Goal: Task Accomplishment & Management: Manage account settings

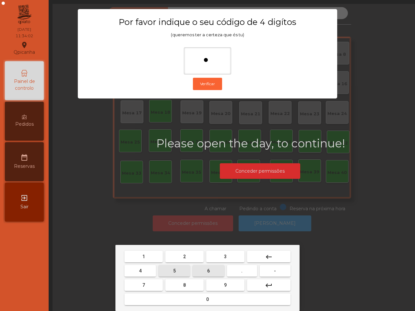
click at [177, 268] on button "5" at bounding box center [174, 271] width 31 height 12
click at [148, 258] on button "1" at bounding box center [144, 257] width 38 height 12
click at [191, 260] on button "2" at bounding box center [184, 257] width 38 height 12
type input "****"
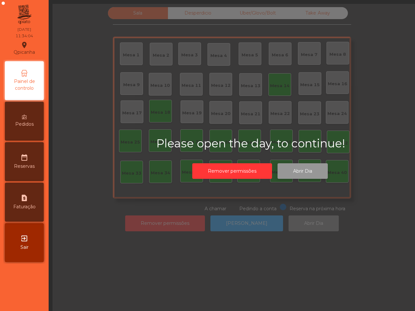
click at [305, 173] on button "Abrir Dia" at bounding box center [303, 171] width 50 height 16
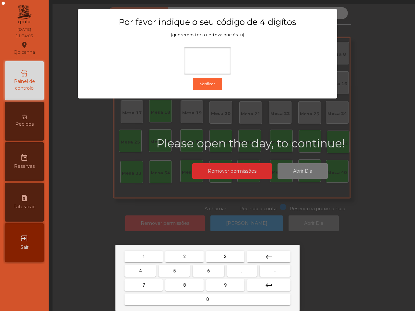
click at [207, 272] on button "6" at bounding box center [208, 271] width 31 height 12
click at [179, 268] on button "5" at bounding box center [174, 271] width 31 height 12
click at [145, 257] on span "1" at bounding box center [143, 256] width 3 height 5
click at [175, 257] on button "2" at bounding box center [184, 257] width 38 height 12
type input "****"
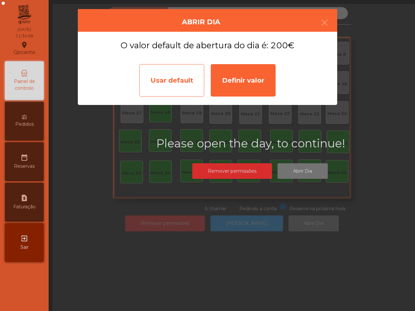
click at [187, 75] on div "Usar default" at bounding box center [171, 80] width 65 height 32
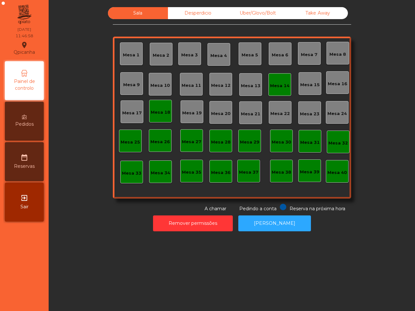
click at [281, 85] on div "Mesa 14" at bounding box center [279, 86] width 19 height 6
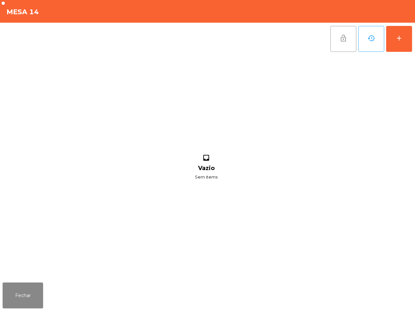
click at [341, 39] on span "lock_open" at bounding box center [344, 38] width 8 height 8
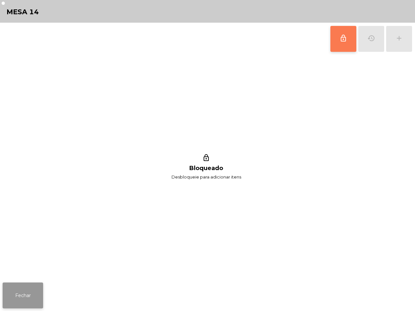
click at [31, 293] on button "Fechar" at bounding box center [23, 296] width 41 height 26
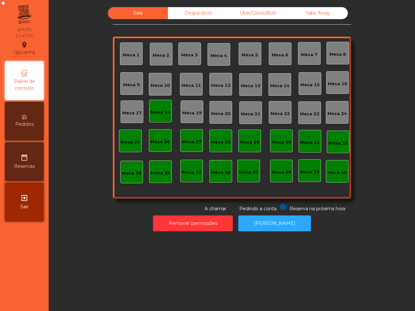
click at [162, 112] on div "Mesa 18" at bounding box center [160, 112] width 19 height 6
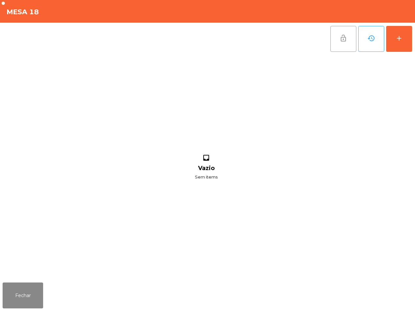
click at [343, 36] on span "lock_open" at bounding box center [344, 38] width 8 height 8
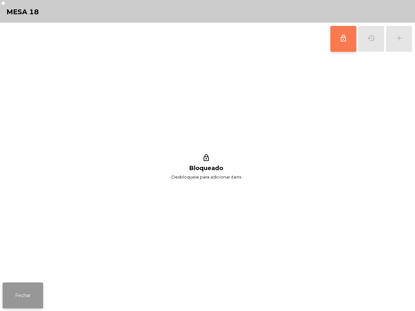
click at [20, 286] on button "Fechar" at bounding box center [23, 296] width 41 height 26
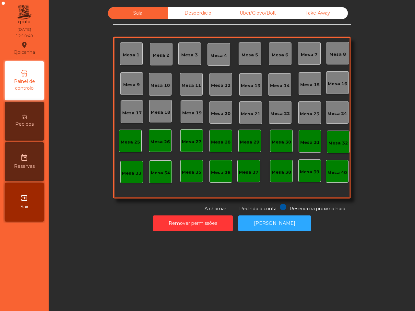
click at [328, 13] on div "Take Away" at bounding box center [318, 13] width 60 height 12
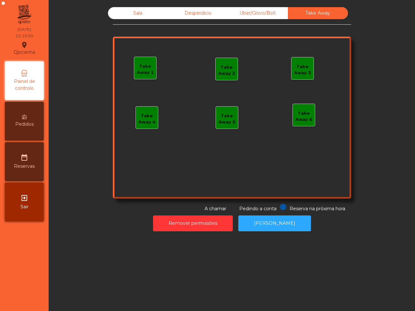
click at [145, 65] on div "Take Away 1" at bounding box center [145, 69] width 22 height 13
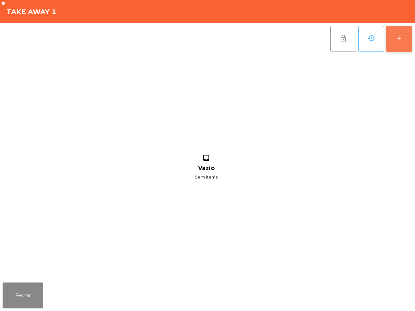
click at [389, 40] on button "add" at bounding box center [399, 39] width 26 height 26
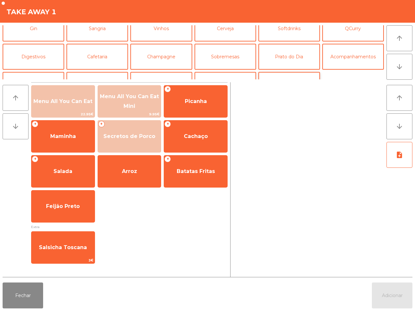
scroll to position [56, 0]
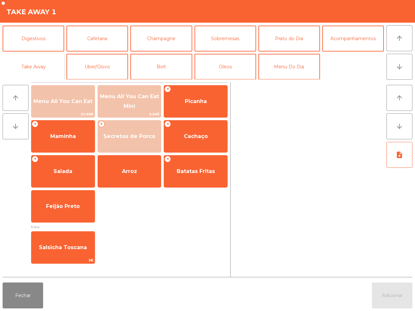
click at [25, 65] on button "Take Away" at bounding box center [34, 67] width 62 height 26
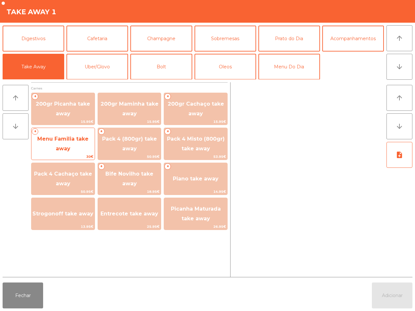
click at [72, 142] on span "Menu Familia take away" at bounding box center [62, 144] width 63 height 28
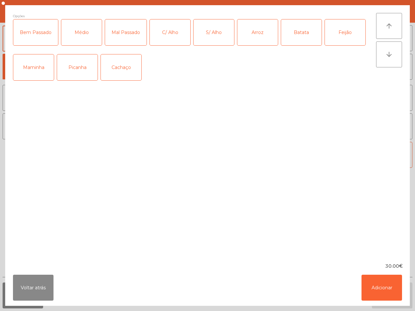
click at [79, 33] on div "Médio" at bounding box center [81, 32] width 41 height 26
click at [76, 83] on div "Picanha" at bounding box center [77, 68] width 41 height 29
click at [77, 75] on div "Picanha" at bounding box center [77, 67] width 41 height 26
click at [166, 33] on div "C/ Alho" at bounding box center [170, 32] width 41 height 26
click at [255, 31] on div "Arroz" at bounding box center [257, 32] width 41 height 26
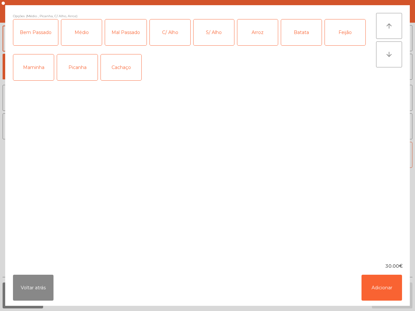
click at [305, 29] on div "Batata" at bounding box center [301, 32] width 41 height 26
click at [344, 30] on div "Feijão" at bounding box center [345, 32] width 41 height 26
click at [390, 286] on button "Adicionar" at bounding box center [382, 288] width 41 height 26
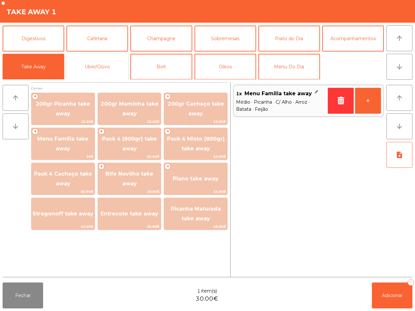
click at [109, 67] on button "Uber/Glovo" at bounding box center [97, 67] width 62 height 26
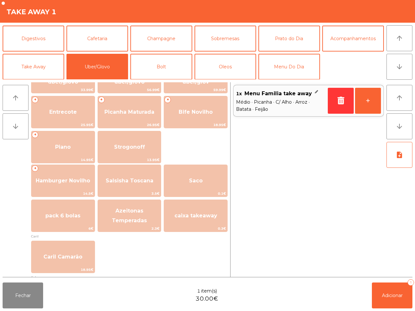
scroll to position [81, 0]
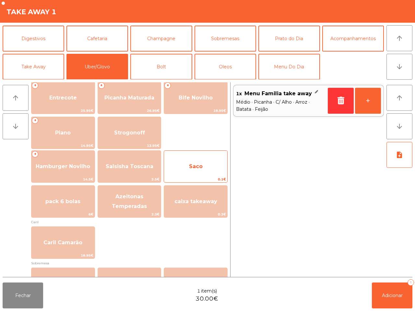
click at [197, 166] on span "Saco" at bounding box center [196, 166] width 14 height 6
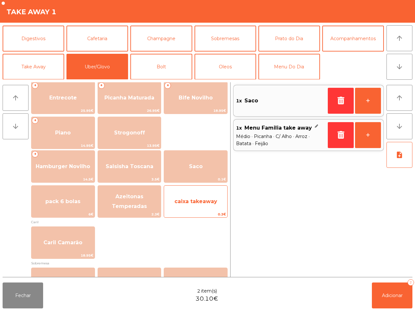
click at [198, 199] on span "caixa takeaway" at bounding box center [195, 201] width 43 height 6
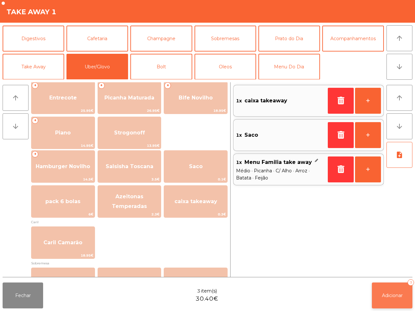
click at [399, 292] on button "Adicionar 3" at bounding box center [392, 296] width 41 height 26
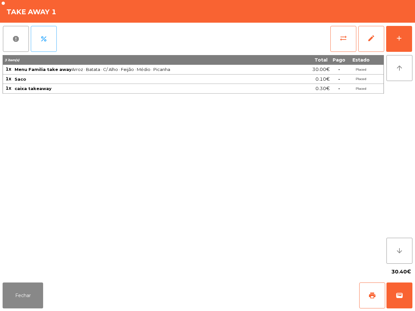
click at [73, 245] on div "3 item(s) Total Pago Estado 1x Menu Familia take away [PERSON_NAME] · C/ Alho ·…" at bounding box center [193, 159] width 381 height 209
click at [20, 301] on button "Fechar" at bounding box center [23, 296] width 41 height 26
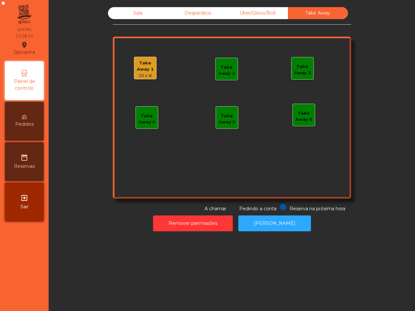
click at [143, 12] on div "Sala" at bounding box center [138, 13] width 60 height 12
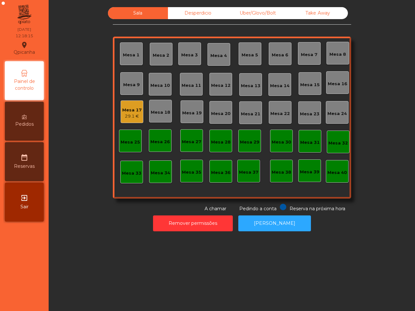
click at [128, 113] on div "Mesa 17" at bounding box center [131, 110] width 19 height 6
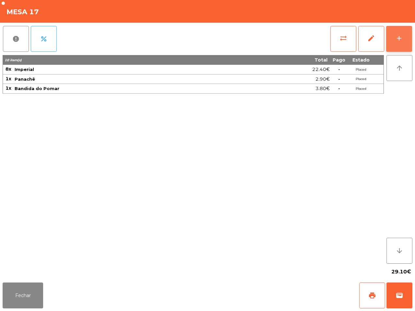
click at [393, 38] on button "add" at bounding box center [399, 39] width 26 height 26
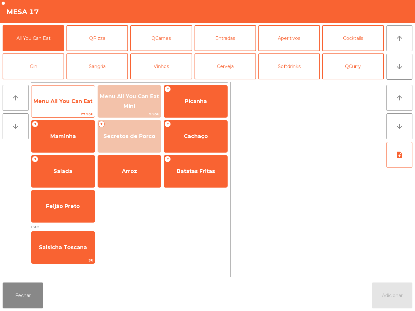
click at [69, 97] on span "Menu All You Can Eat" at bounding box center [62, 102] width 63 height 18
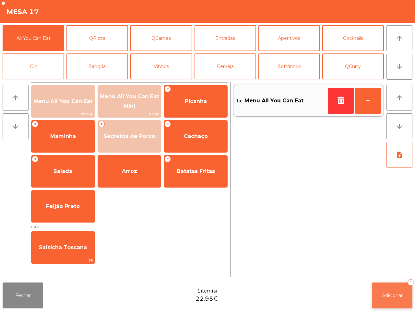
click at [385, 295] on span "Adicionar" at bounding box center [392, 296] width 21 height 6
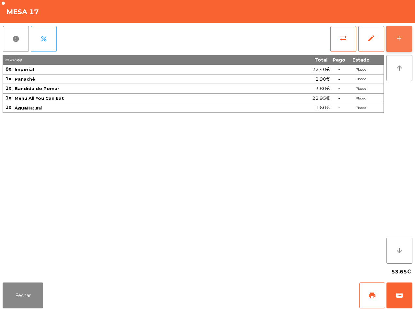
click at [391, 33] on button "add" at bounding box center [399, 39] width 26 height 26
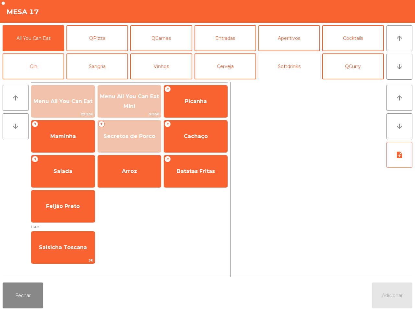
click at [297, 67] on button "Softdrinks" at bounding box center [289, 67] width 62 height 26
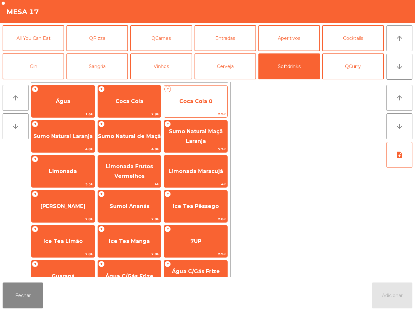
click at [211, 102] on span "Coca Cola 0" at bounding box center [195, 101] width 33 height 6
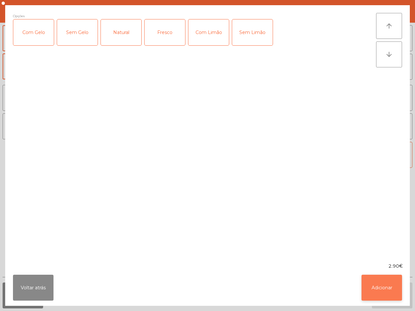
click at [378, 284] on button "Adicionar" at bounding box center [382, 288] width 41 height 26
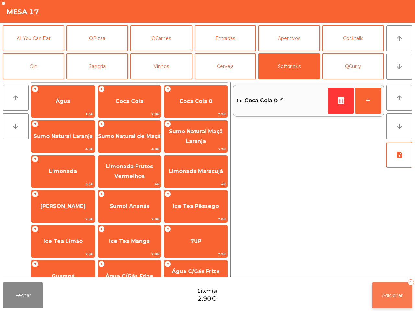
click at [393, 295] on span "Adicionar" at bounding box center [392, 296] width 21 height 6
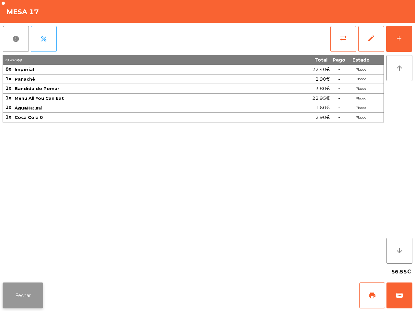
click at [36, 291] on button "Fechar" at bounding box center [23, 296] width 41 height 26
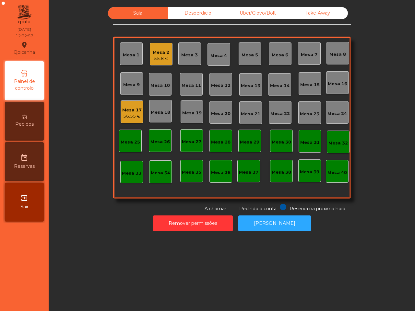
click at [321, 7] on div "Take Away" at bounding box center [318, 13] width 60 height 12
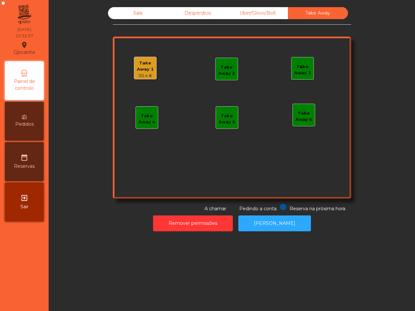
click at [144, 73] on div "30.4 €" at bounding box center [145, 76] width 22 height 6
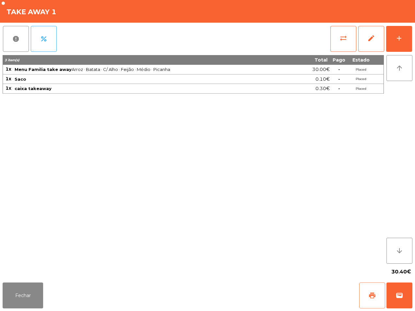
click at [369, 294] on span "print" at bounding box center [372, 296] width 8 height 8
click at [334, 42] on button "sync_alt" at bounding box center [343, 39] width 26 height 26
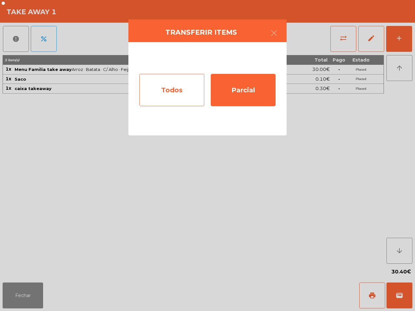
click at [190, 86] on div "Todos" at bounding box center [171, 90] width 65 height 32
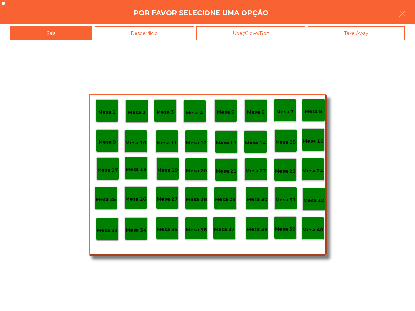
click at [315, 227] on p "Mesa 40" at bounding box center [313, 229] width 21 height 7
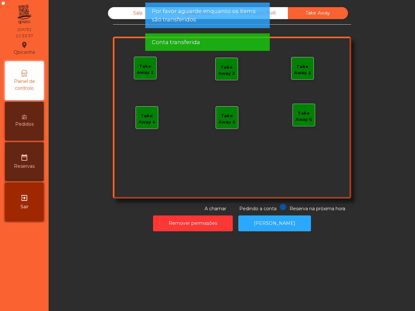
click at [140, 13] on div "Sala" at bounding box center [138, 13] width 60 height 12
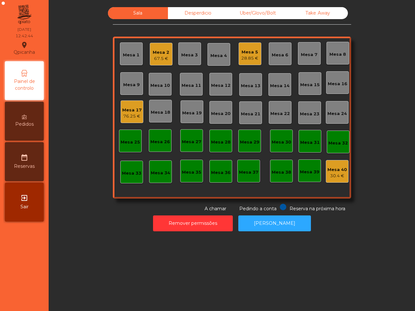
click at [256, 13] on div "Uber/Glovo/Bolt" at bounding box center [258, 13] width 60 height 12
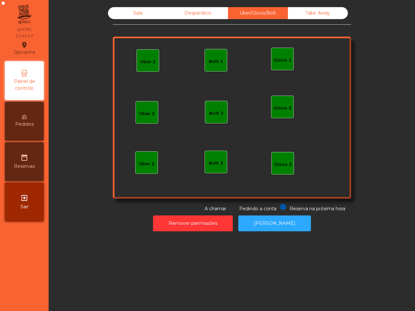
click at [282, 58] on div "Glovo 1" at bounding box center [282, 60] width 18 height 6
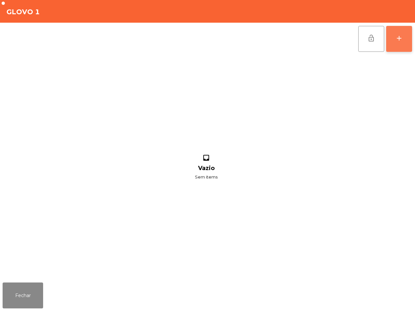
click at [388, 39] on button "add" at bounding box center [399, 39] width 26 height 26
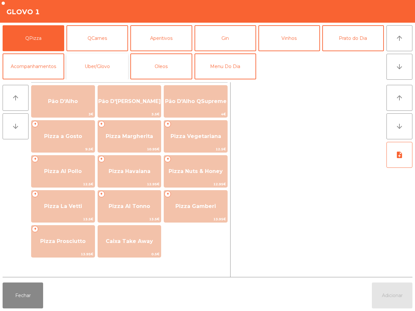
click at [112, 61] on button "Uber/Glovo" at bounding box center [97, 67] width 62 height 26
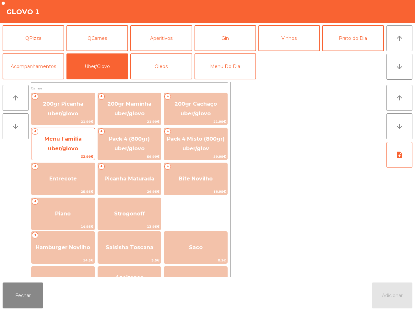
click at [76, 145] on span "Menu Familia uber/glovo" at bounding box center [62, 144] width 37 height 16
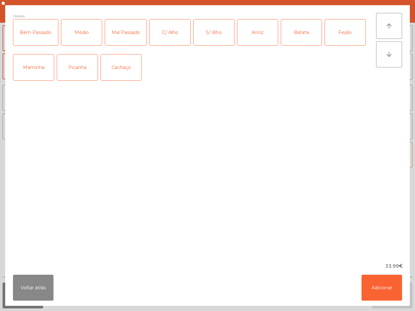
click at [83, 68] on div "Picanha" at bounding box center [77, 67] width 41 height 26
click at [72, 26] on div "Médio" at bounding box center [81, 32] width 41 height 26
click at [158, 30] on div "C/ Alho" at bounding box center [170, 32] width 41 height 26
click at [256, 31] on div "Arroz" at bounding box center [257, 32] width 41 height 26
drag, startPoint x: 304, startPoint y: 32, endPoint x: 311, endPoint y: 31, distance: 7.5
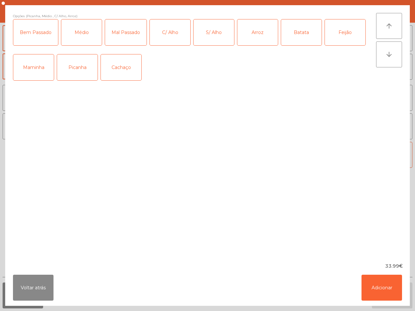
click at [305, 32] on div "Batata" at bounding box center [301, 32] width 41 height 26
click at [336, 31] on div "Feijão" at bounding box center [345, 32] width 41 height 26
click at [382, 280] on button "Adicionar" at bounding box center [382, 288] width 41 height 26
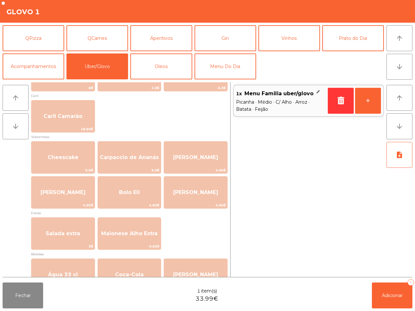
scroll to position [126, 0]
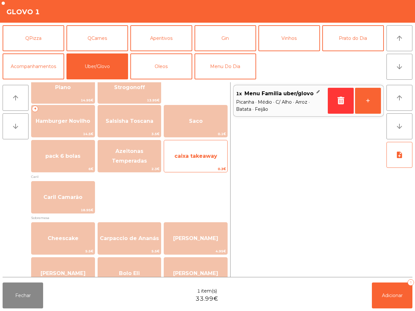
drag, startPoint x: 192, startPoint y: 159, endPoint x: 193, endPoint y: 156, distance: 3.3
click at [193, 159] on span "caixa takeaway" at bounding box center [195, 157] width 63 height 18
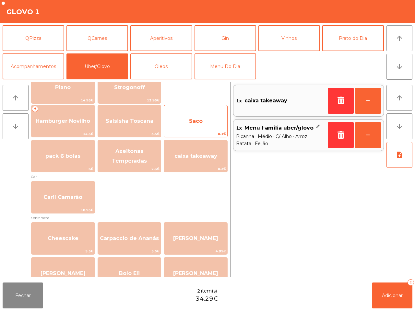
click at [192, 125] on span "Saco" at bounding box center [195, 122] width 63 height 18
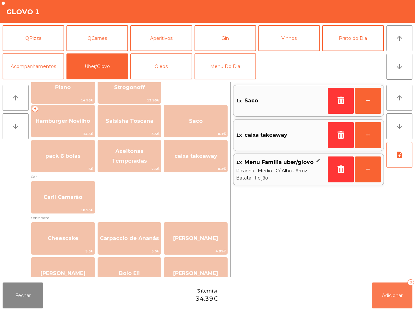
click at [396, 297] on span "Adicionar" at bounding box center [392, 296] width 21 height 6
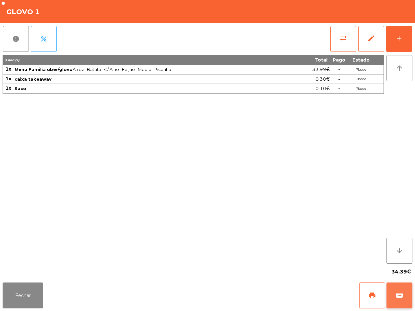
click at [398, 295] on span "wallet" at bounding box center [400, 296] width 8 height 8
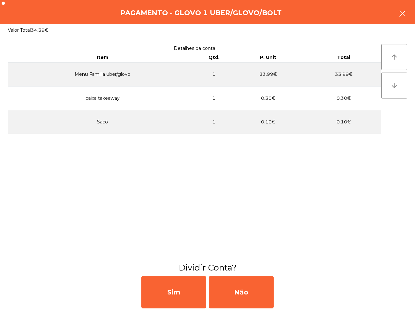
click at [399, 12] on button "button" at bounding box center [402, 14] width 18 height 19
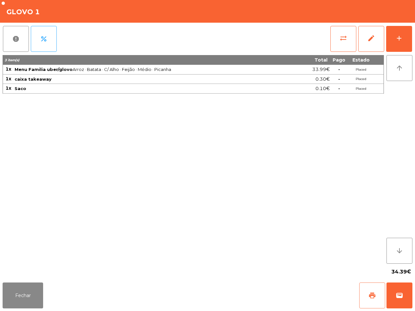
click at [366, 294] on button "print" at bounding box center [372, 296] width 26 height 26
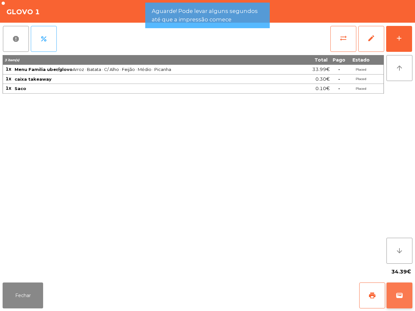
click at [399, 293] on span "wallet" at bounding box center [400, 296] width 8 height 8
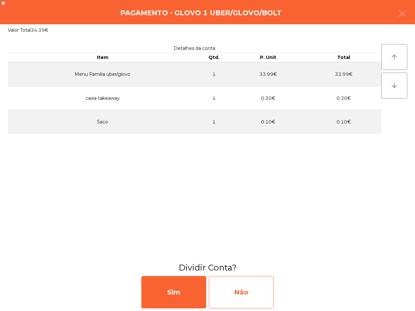
click at [265, 294] on div "Não" at bounding box center [241, 292] width 65 height 32
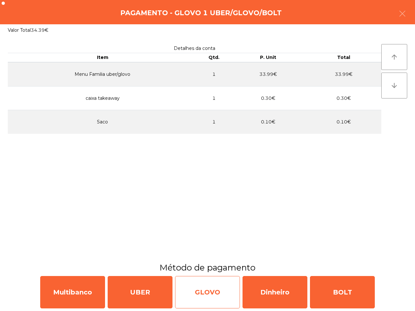
click at [213, 304] on div "GLOVO" at bounding box center [207, 292] width 65 height 32
select select "**"
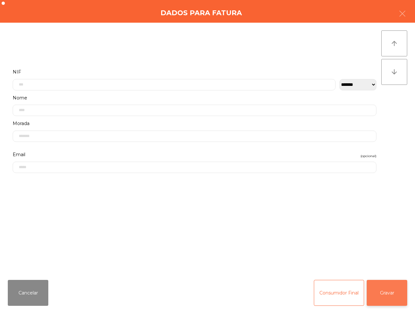
click at [391, 295] on button "Gravar" at bounding box center [387, 293] width 41 height 26
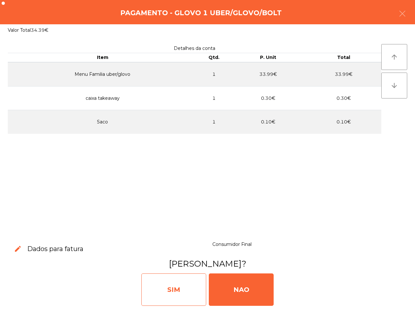
click at [186, 289] on div "SIM" at bounding box center [173, 290] width 65 height 32
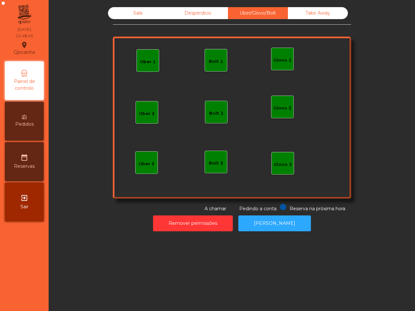
click at [181, 276] on div "Sala Desperdicio Uber/Glovo/Bolt Take Away Uber 1 Glovo 1 Uber 2 Uber 3 Glovo 2…" at bounding box center [232, 155] width 366 height 311
click at [125, 13] on div "Sala" at bounding box center [138, 13] width 60 height 12
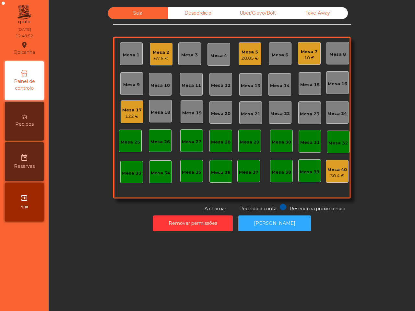
click at [307, 50] on div "Mesa 7" at bounding box center [309, 52] width 17 height 6
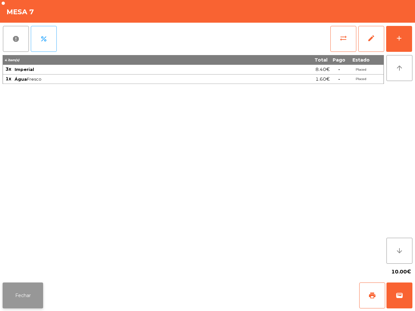
click at [21, 294] on button "Fechar" at bounding box center [23, 296] width 41 height 26
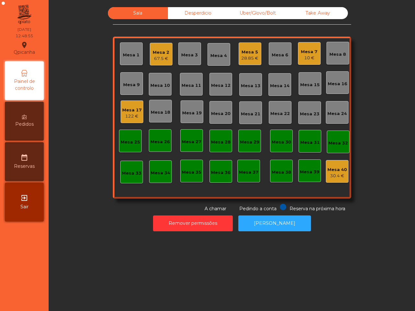
click at [128, 114] on div "122 €" at bounding box center [131, 116] width 19 height 6
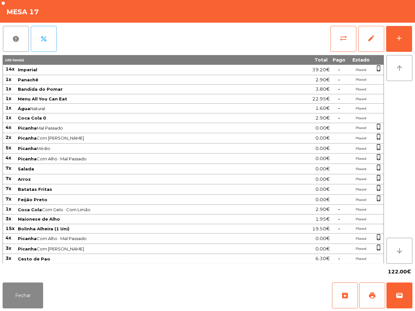
scroll to position [32, 0]
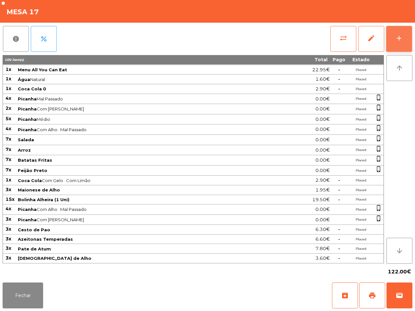
click at [398, 33] on button "add" at bounding box center [399, 39] width 26 height 26
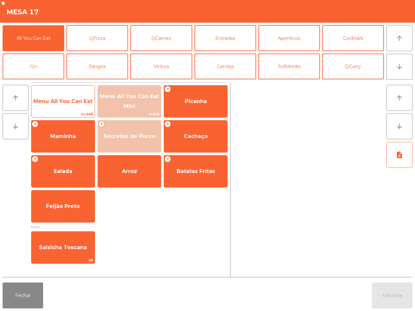
click at [77, 98] on span "Menu All You Can Eat" at bounding box center [62, 101] width 59 height 6
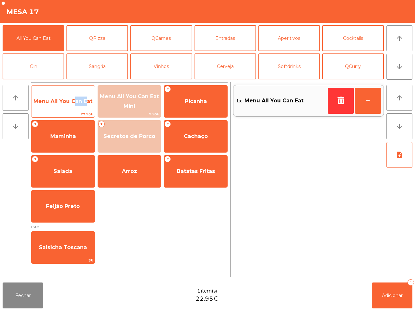
click at [77, 98] on span "Menu All You Can Eat" at bounding box center [62, 101] width 59 height 6
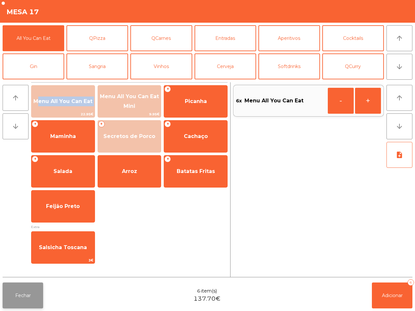
click at [31, 295] on button "Fechar" at bounding box center [23, 296] width 41 height 26
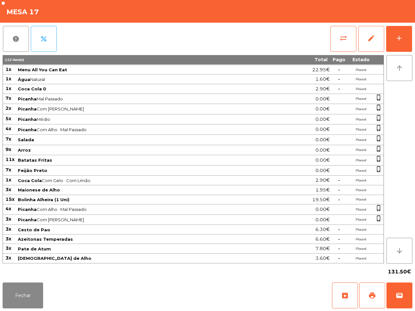
click at [164, 171] on tbody "15x Imperial 42.00€ - Placed phone_iphone 2x Panachê 5.80€ - Placed phone_iphon…" at bounding box center [193, 148] width 381 height 229
click at [391, 38] on button "add" at bounding box center [399, 39] width 26 height 26
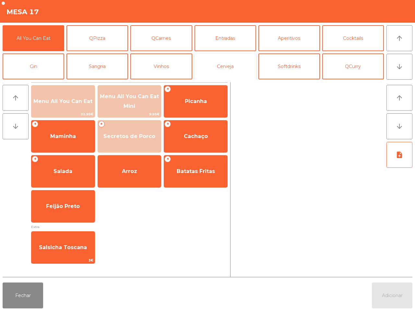
click at [216, 66] on button "Cerveja" at bounding box center [226, 67] width 62 height 26
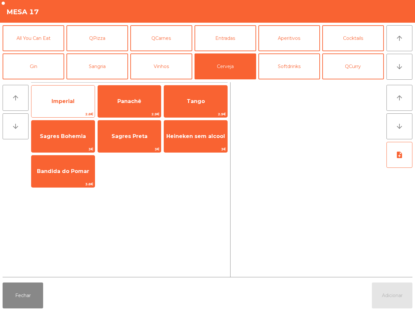
click at [67, 98] on span "Imperial" at bounding box center [63, 101] width 23 height 6
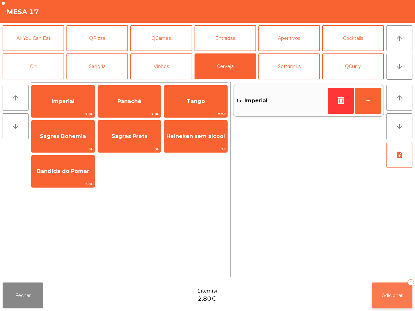
click at [390, 298] on span "Adicionar" at bounding box center [392, 296] width 21 height 6
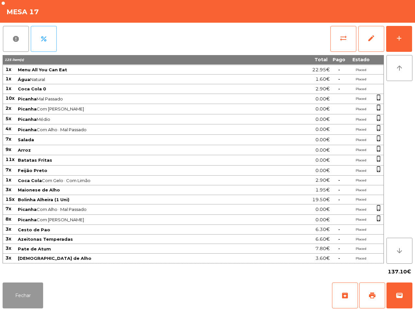
click at [35, 296] on button "Fechar" at bounding box center [23, 296] width 41 height 26
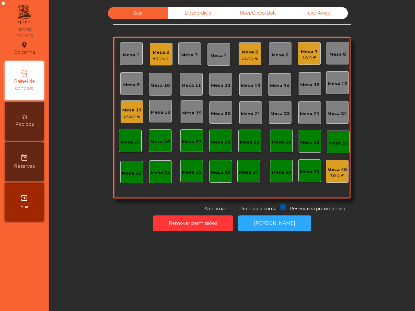
click at [219, 85] on div "Mesa 12" at bounding box center [220, 85] width 19 height 6
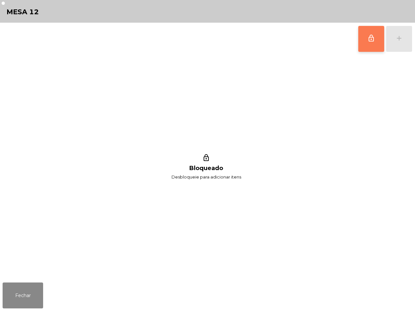
drag, startPoint x: 366, startPoint y: 41, endPoint x: 370, endPoint y: 39, distance: 4.6
click at [367, 41] on button "lock_outline" at bounding box center [371, 39] width 26 height 26
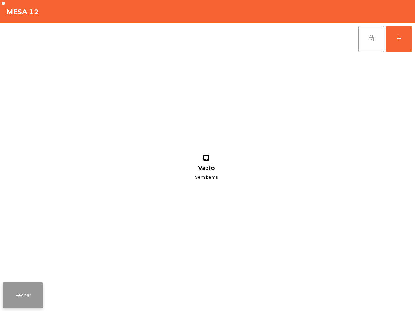
click at [28, 294] on button "Fechar" at bounding box center [23, 296] width 41 height 26
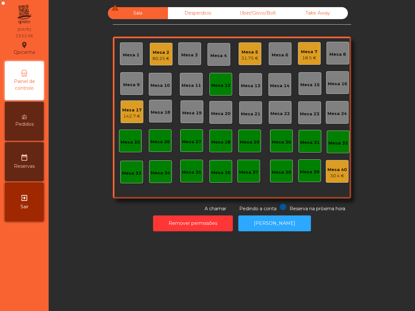
click at [221, 78] on div "Mesa 12" at bounding box center [221, 84] width 23 height 23
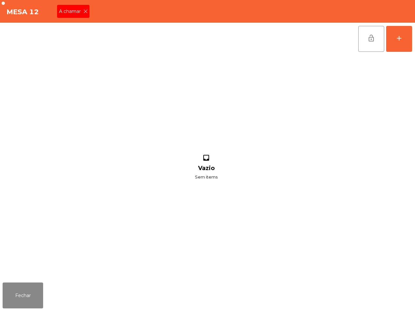
click at [85, 11] on icon at bounding box center [85, 11] width 5 height 5
click at [36, 302] on button "Fechar" at bounding box center [23, 296] width 41 height 26
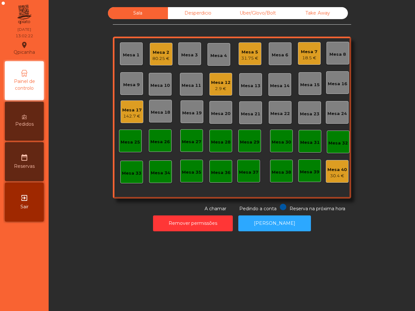
click at [222, 90] on div "2.9 €" at bounding box center [220, 89] width 19 height 6
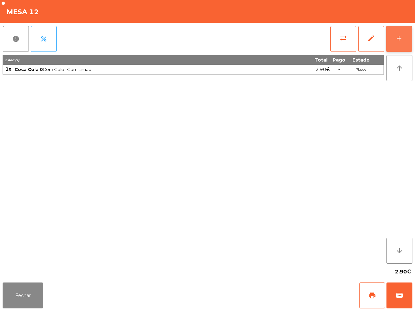
click at [403, 33] on button "add" at bounding box center [399, 39] width 26 height 26
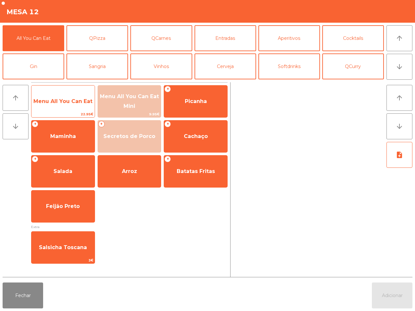
click at [44, 107] on span "Menu All You Can Eat" at bounding box center [62, 102] width 63 height 18
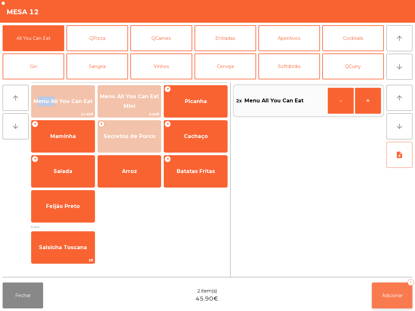
click at [402, 296] on span "Adicionar" at bounding box center [392, 296] width 21 height 6
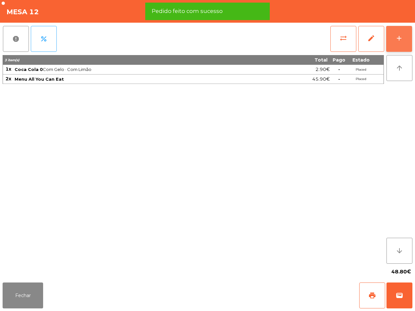
click at [392, 40] on button "add" at bounding box center [399, 39] width 26 height 26
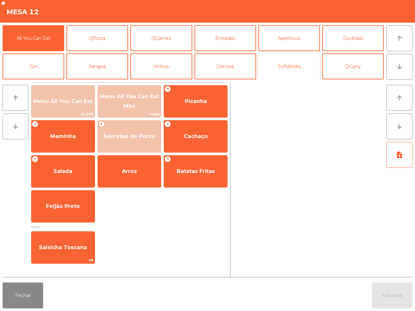
click at [285, 62] on button "Softdrinks" at bounding box center [289, 67] width 62 height 26
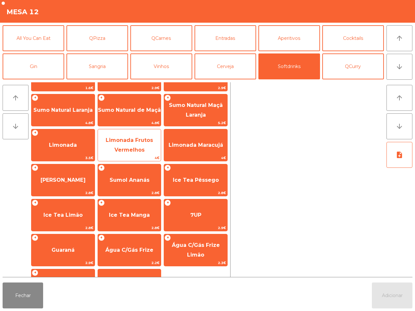
scroll to position [53, 0]
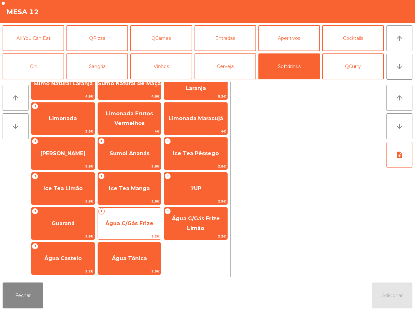
click at [137, 224] on span "Água C/Gás Frize" at bounding box center [129, 224] width 48 height 6
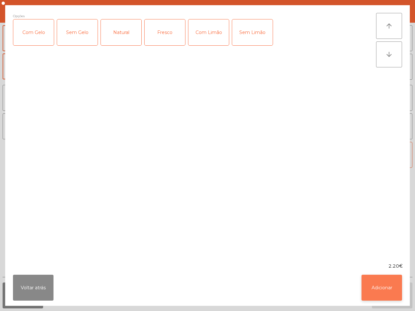
click at [385, 287] on button "Adicionar" at bounding box center [382, 288] width 41 height 26
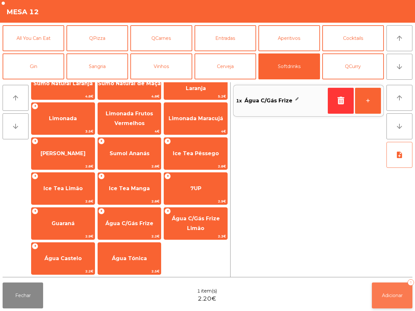
click at [388, 289] on button "Adicionar 1" at bounding box center [392, 296] width 41 height 26
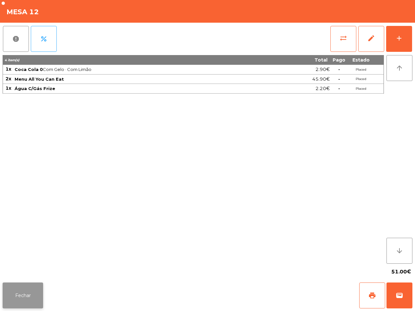
click at [25, 291] on button "Fechar" at bounding box center [23, 296] width 41 height 26
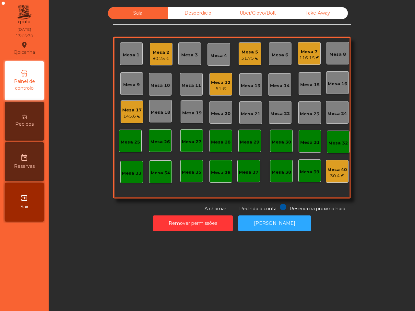
click at [219, 85] on div "Mesa 12" at bounding box center [220, 82] width 19 height 6
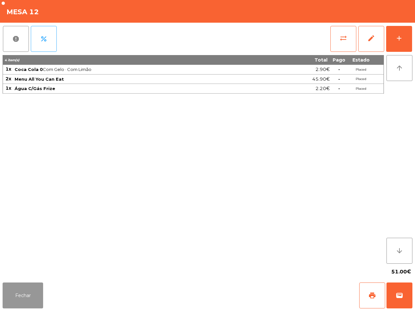
click at [30, 294] on button "Fechar" at bounding box center [23, 296] width 41 height 26
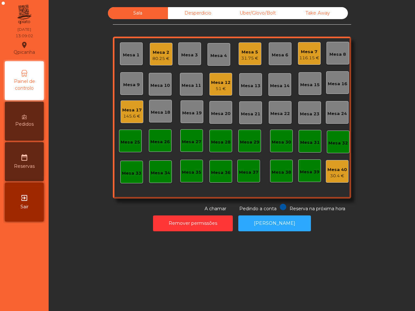
click at [248, 54] on div "Mesa 5" at bounding box center [249, 52] width 17 height 6
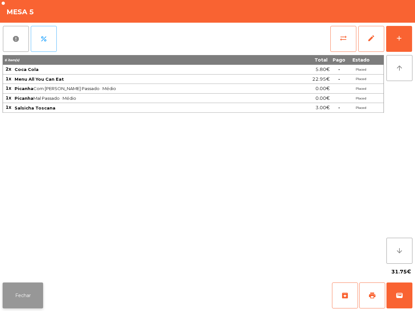
click at [29, 295] on button "Fechar" at bounding box center [23, 296] width 41 height 26
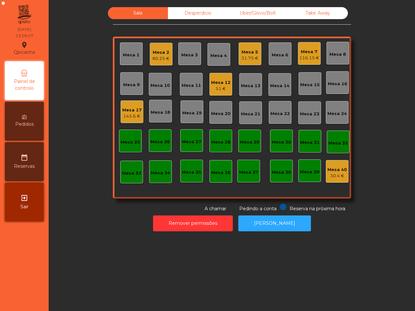
click at [242, 55] on div "31.75 €" at bounding box center [249, 58] width 17 height 6
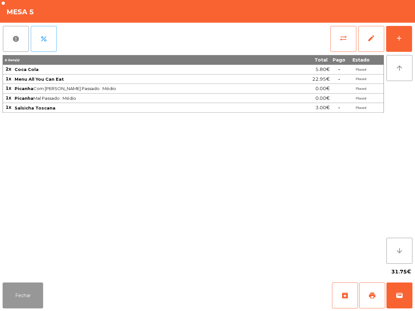
drag, startPoint x: 26, startPoint y: 289, endPoint x: 31, endPoint y: 284, distance: 7.1
click at [27, 289] on button "Fechar" at bounding box center [23, 296] width 41 height 26
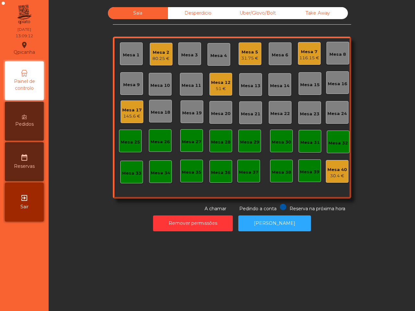
click at [244, 52] on div "Mesa 5" at bounding box center [249, 52] width 17 height 6
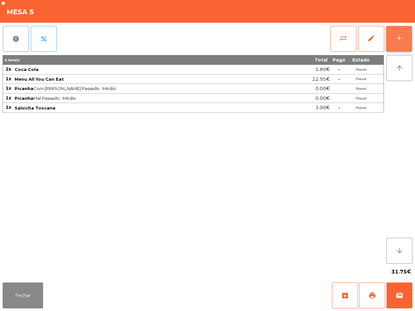
click at [400, 36] on div "add" at bounding box center [399, 38] width 8 height 8
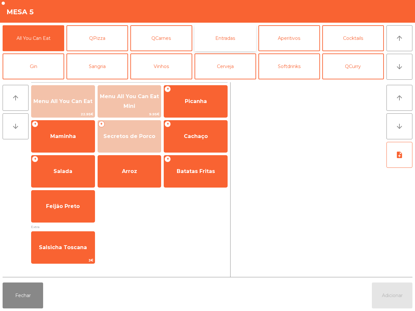
click at [222, 31] on button "Entradas" at bounding box center [226, 38] width 62 height 26
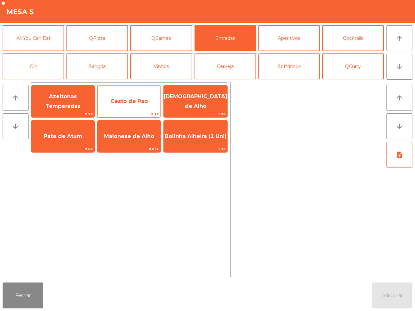
click at [145, 106] on span "Cesto de Pao" at bounding box center [129, 102] width 63 height 18
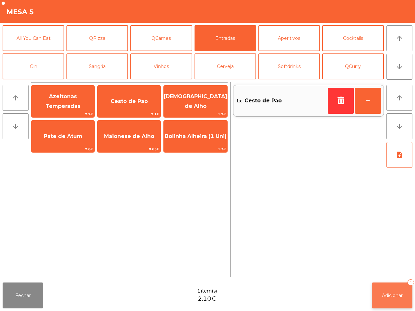
click at [403, 297] on button "Adicionar 1" at bounding box center [392, 296] width 41 height 26
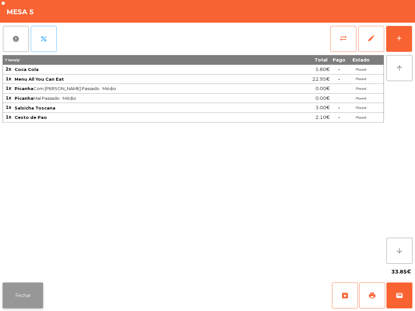
click at [19, 294] on button "Fechar" at bounding box center [23, 296] width 41 height 26
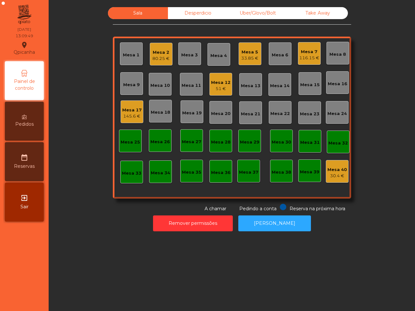
click at [126, 109] on div "Mesa 17" at bounding box center [131, 110] width 19 height 6
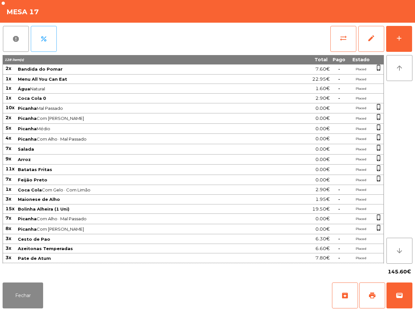
scroll to position [0, 0]
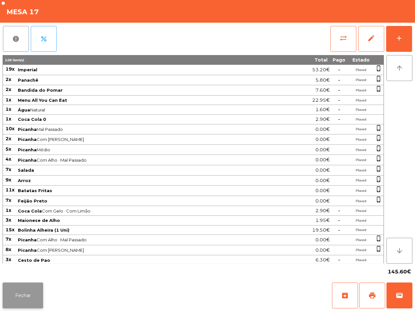
click at [25, 295] on button "Fechar" at bounding box center [23, 296] width 41 height 26
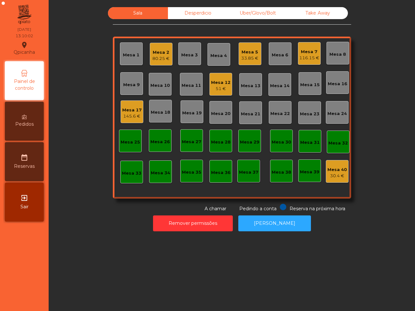
click at [333, 167] on div "Mesa 40" at bounding box center [337, 170] width 19 height 6
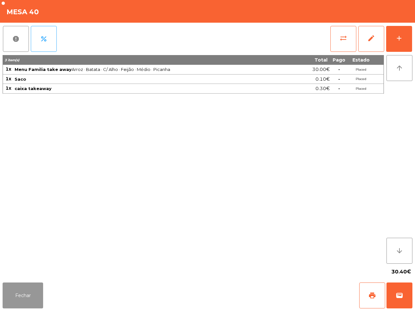
drag, startPoint x: 23, startPoint y: 288, endPoint x: 27, endPoint y: 286, distance: 4.2
click at [23, 289] on button "Fechar" at bounding box center [23, 296] width 41 height 26
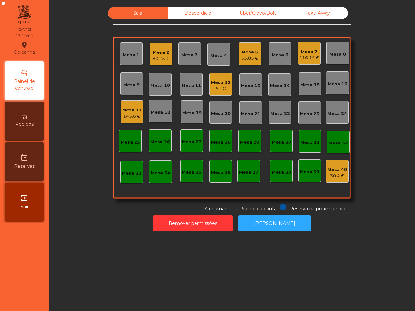
click at [304, 55] on div "116.15 €" at bounding box center [309, 58] width 20 height 6
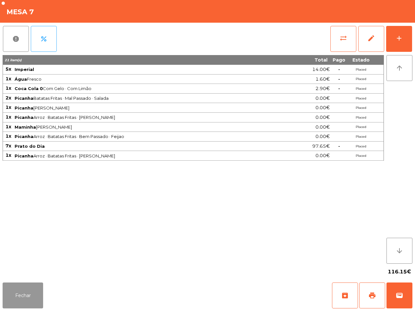
click at [33, 290] on button "Fechar" at bounding box center [23, 296] width 41 height 26
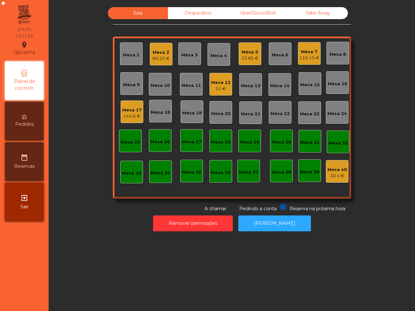
click at [114, 253] on div "Sala Desperdicio Uber/Glovo/Bolt Take Away Mesa 1 Mesa 2 80.25 € Mesa 3 Mesa 4 …" at bounding box center [232, 155] width 366 height 311
click at [124, 109] on div "Mesa 17" at bounding box center [131, 110] width 19 height 6
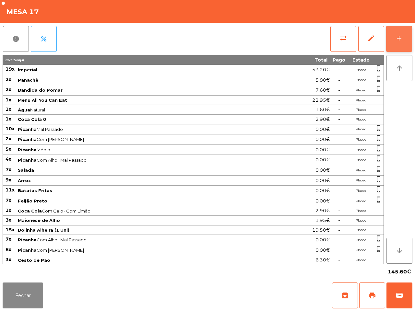
click at [395, 35] on button "add" at bounding box center [399, 39] width 26 height 26
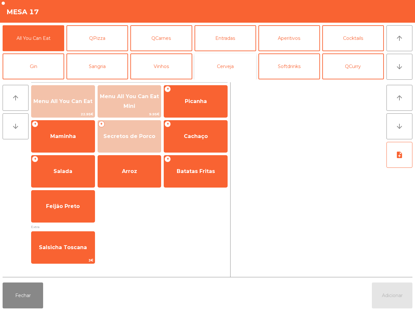
click at [229, 62] on button "Cerveja" at bounding box center [226, 67] width 62 height 26
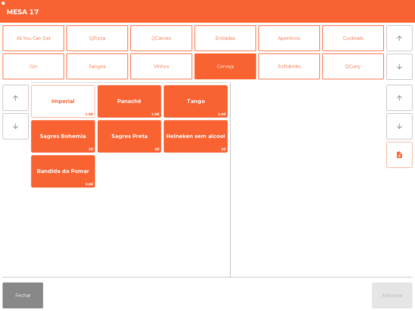
click at [70, 98] on span "Imperial" at bounding box center [62, 102] width 63 height 18
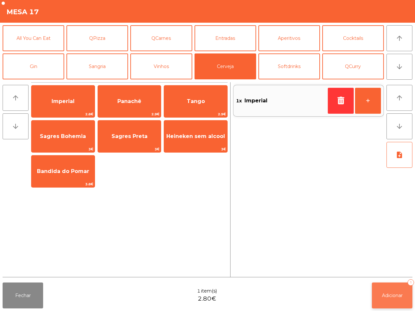
click at [396, 299] on button "Adicionar 1" at bounding box center [392, 296] width 41 height 26
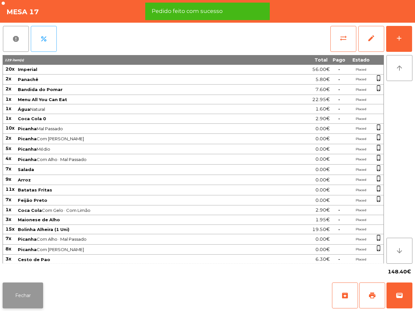
click at [31, 296] on button "Fechar" at bounding box center [23, 296] width 41 height 26
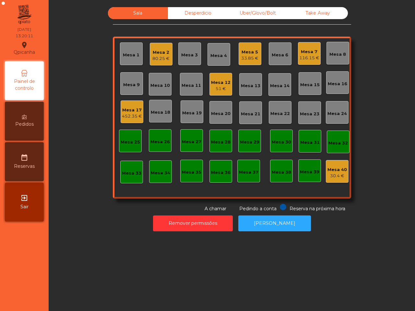
click at [183, 50] on div "Mesa 3" at bounding box center [189, 53] width 17 height 9
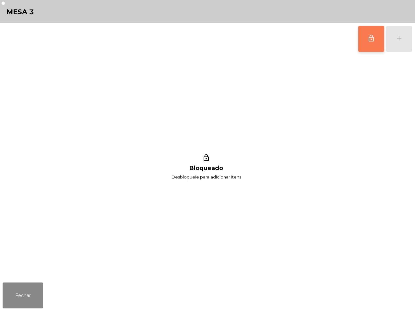
click at [369, 36] on span "lock_outline" at bounding box center [371, 38] width 8 height 8
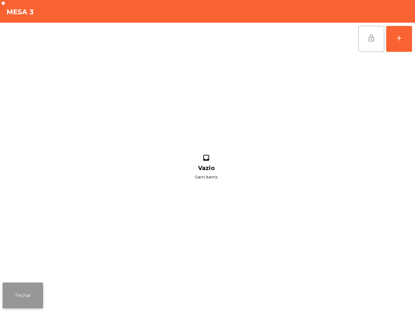
click at [30, 295] on button "Fechar" at bounding box center [23, 296] width 41 height 26
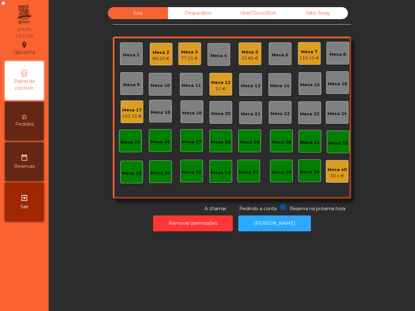
click at [190, 57] on div "77.25 €" at bounding box center [189, 58] width 17 height 6
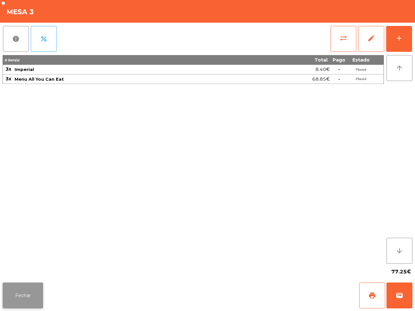
click at [32, 291] on button "Fechar" at bounding box center [23, 296] width 41 height 26
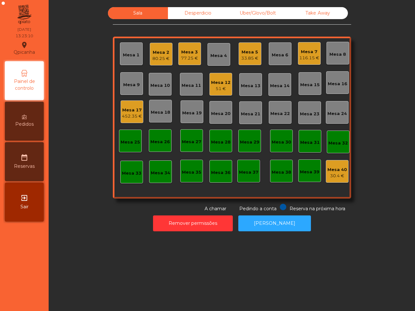
click at [122, 110] on div "Mesa 17" at bounding box center [132, 110] width 20 height 6
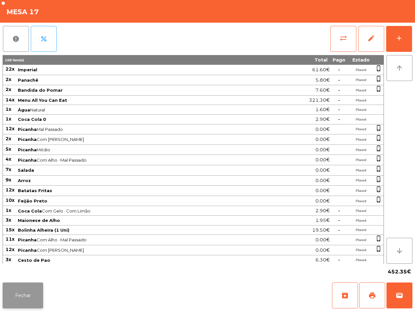
click at [32, 295] on button "Fechar" at bounding box center [23, 296] width 41 height 26
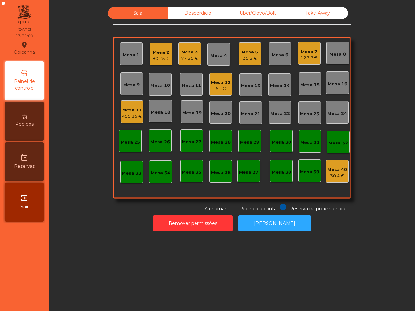
click at [301, 53] on div "Mesa 7" at bounding box center [309, 52] width 17 height 6
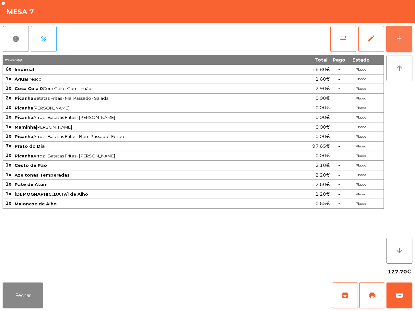
click at [399, 38] on div "add" at bounding box center [399, 38] width 8 height 8
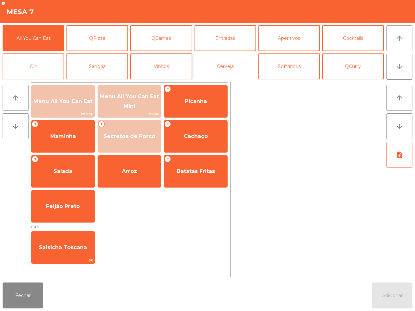
click at [222, 66] on button "Cerveja" at bounding box center [226, 67] width 62 height 26
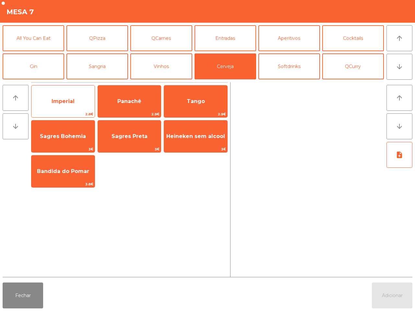
click at [89, 95] on span "Imperial" at bounding box center [62, 102] width 63 height 18
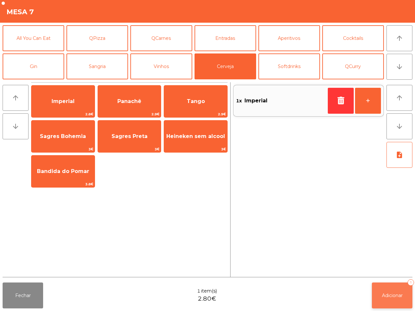
click at [391, 294] on span "Adicionar" at bounding box center [392, 296] width 21 height 6
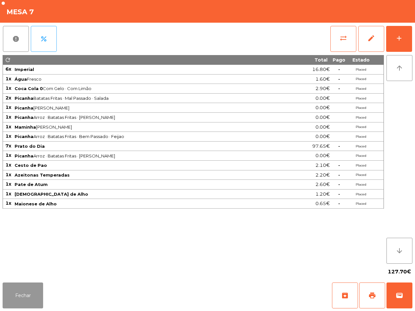
click at [26, 294] on button "Fechar" at bounding box center [23, 296] width 41 height 26
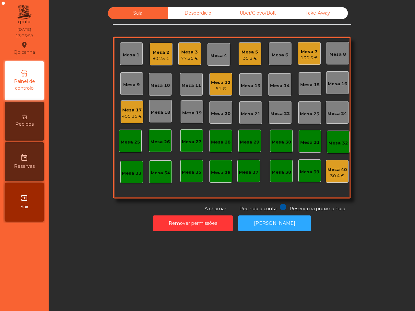
click at [248, 54] on div "Mesa 5" at bounding box center [250, 52] width 17 height 6
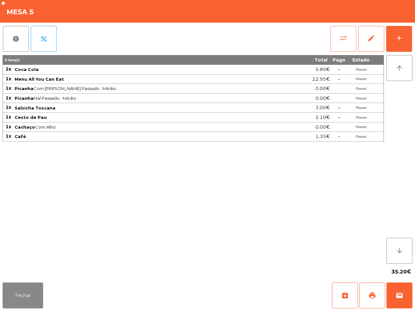
click at [336, 35] on button "sync_alt" at bounding box center [343, 39] width 26 height 26
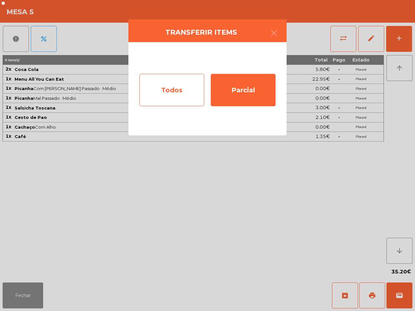
click at [170, 82] on div "Todos" at bounding box center [171, 90] width 65 height 32
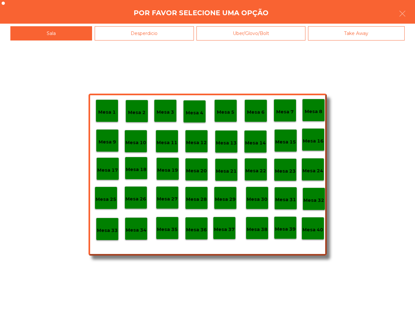
click at [317, 234] on p "Mesa 40" at bounding box center [313, 229] width 21 height 7
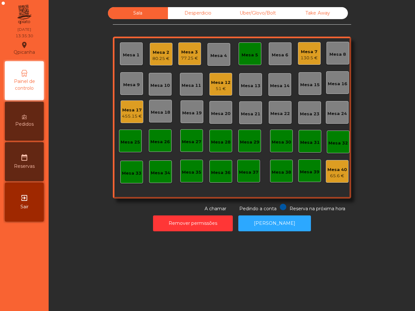
click at [314, 229] on div "Remover permissões Abrir Gaveta" at bounding box center [231, 223] width 349 height 22
click at [158, 54] on div "Mesa 2" at bounding box center [160, 52] width 17 height 6
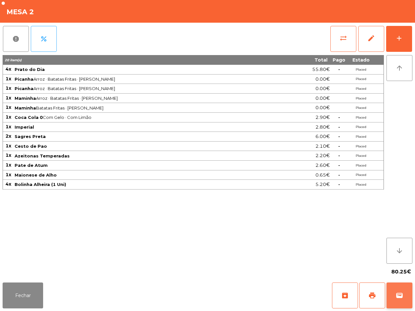
click at [396, 286] on button "wallet" at bounding box center [400, 296] width 26 height 26
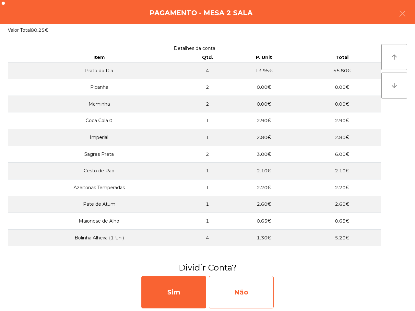
click at [246, 289] on div "Não" at bounding box center [241, 292] width 65 height 32
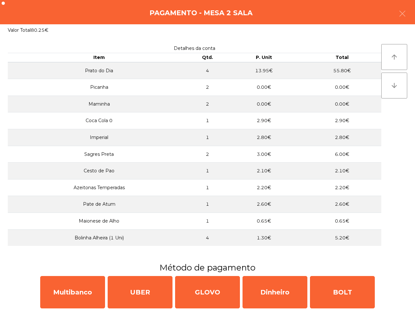
click at [86, 265] on h3 "Método de pagamento" at bounding box center [207, 268] width 405 height 12
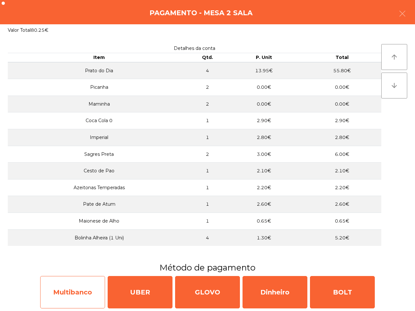
click at [79, 296] on div "Multibanco" at bounding box center [72, 292] width 65 height 32
select select "**"
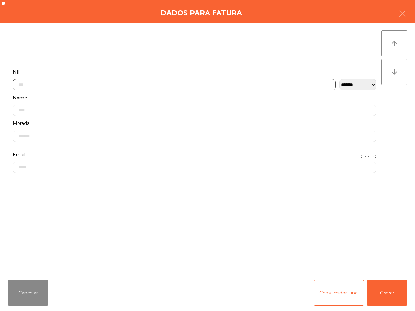
click at [139, 82] on input "text" at bounding box center [174, 84] width 323 height 11
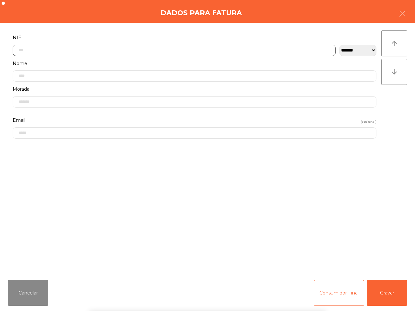
scroll to position [36, 0]
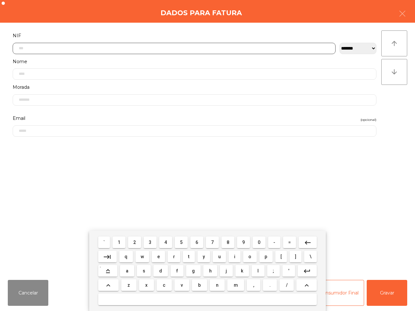
click at [132, 246] on button "2" at bounding box center [134, 243] width 13 height 12
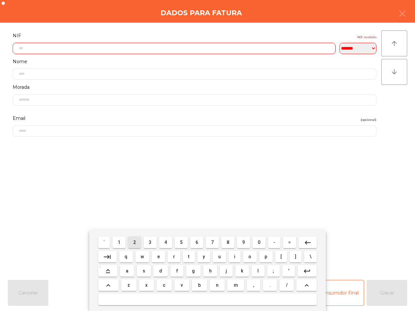
click at [259, 242] on span "0" at bounding box center [259, 242] width 3 height 5
click at [134, 242] on button "2" at bounding box center [134, 243] width 13 height 12
click at [261, 242] on button "0" at bounding box center [259, 243] width 13 height 12
click at [170, 243] on button "4" at bounding box center [165, 243] width 13 height 12
drag, startPoint x: 192, startPoint y: 243, endPoint x: 197, endPoint y: 242, distance: 5.1
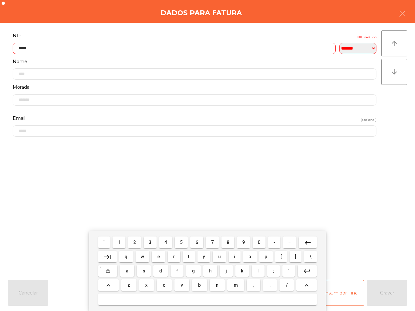
click at [192, 243] on button "6" at bounding box center [196, 243] width 13 height 12
click at [152, 242] on button "3" at bounding box center [150, 243] width 13 height 12
click at [246, 243] on button "9" at bounding box center [243, 243] width 13 height 12
click at [215, 242] on button "7" at bounding box center [212, 243] width 13 height 12
type input "*********"
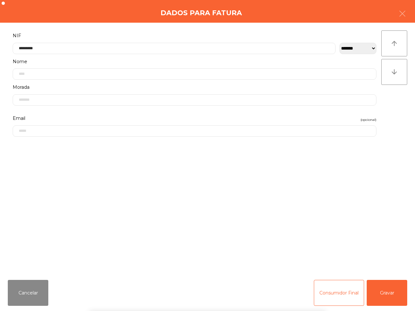
click at [393, 294] on div "` 1 2 3 4 5 6 7 8 9 0 - = keyboard_backspace keyboard_tab q w e r t y u i o p […" at bounding box center [207, 271] width 415 height 80
click at [390, 295] on button "Gravar" at bounding box center [387, 293] width 41 height 26
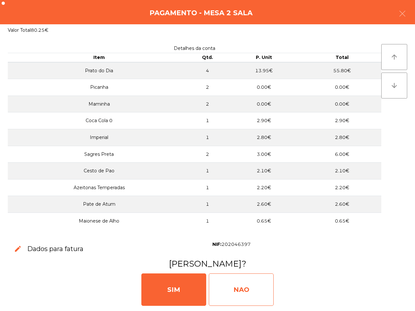
click at [260, 282] on div "NAO" at bounding box center [241, 290] width 65 height 32
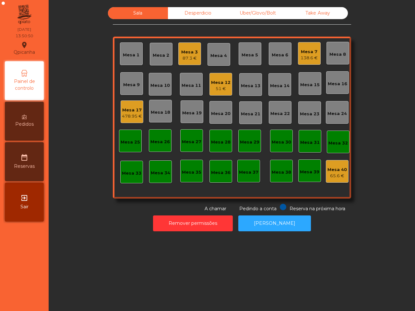
click at [304, 53] on div "Mesa 7" at bounding box center [309, 52] width 17 height 6
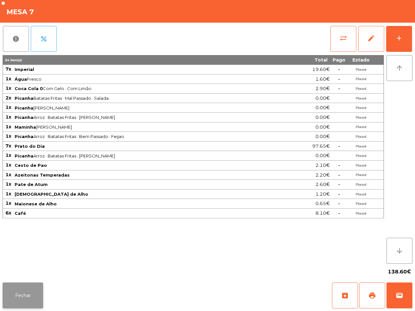
click at [38, 297] on button "Fechar" at bounding box center [23, 296] width 41 height 26
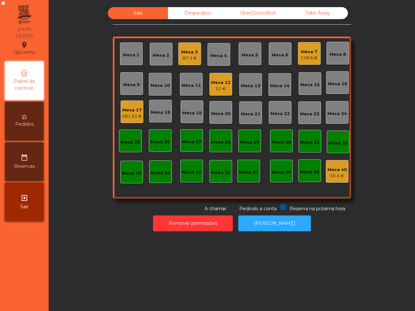
click at [122, 114] on div "481.65 €" at bounding box center [132, 116] width 20 height 6
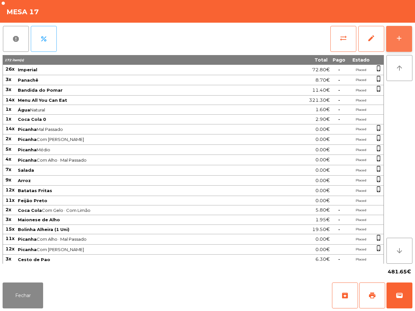
click at [398, 34] on button "add" at bounding box center [399, 39] width 26 height 26
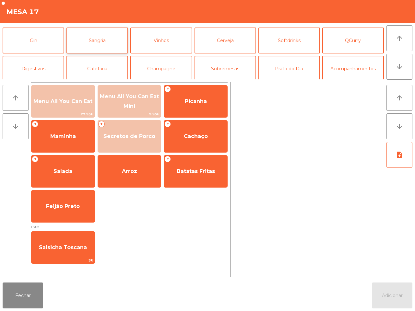
scroll to position [56, 0]
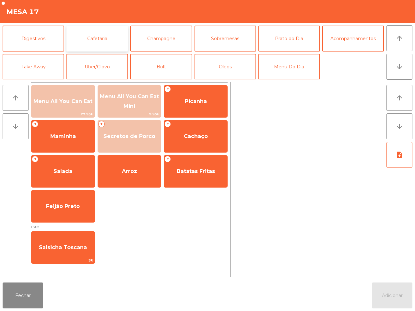
click at [93, 42] on button "Cafetaria" at bounding box center [97, 39] width 62 height 26
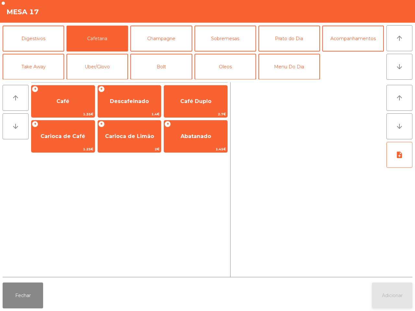
click at [75, 95] on span "Café" at bounding box center [62, 102] width 63 height 18
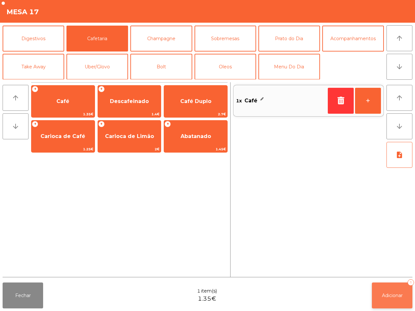
click at [391, 293] on button "Adicionar 1" at bounding box center [392, 296] width 41 height 26
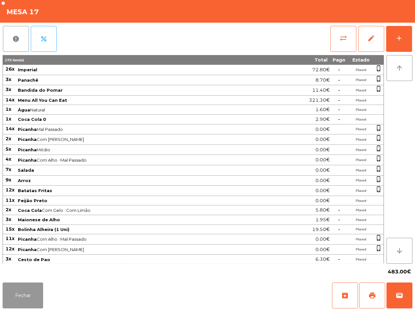
click at [30, 294] on button "Fechar" at bounding box center [23, 296] width 41 height 26
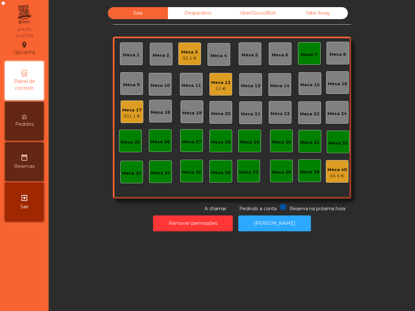
drag, startPoint x: 93, startPoint y: 255, endPoint x: 94, endPoint y: 262, distance: 7.2
click at [94, 262] on div "Sala Desperdicio Uber/Glovo/Bolt Take Away Mesa 1 Mesa 2 Mesa 3 92.1 € Mesa 4 M…" at bounding box center [232, 155] width 366 height 311
click at [123, 106] on div "Mesa 17 501.1 €" at bounding box center [131, 111] width 19 height 15
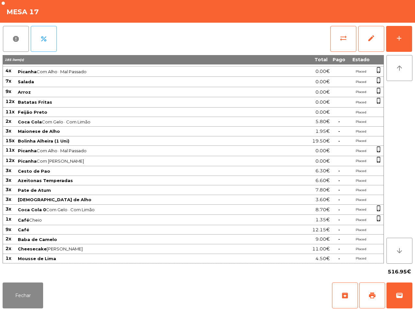
scroll to position [93, 0]
click at [371, 299] on span "print" at bounding box center [372, 296] width 8 height 8
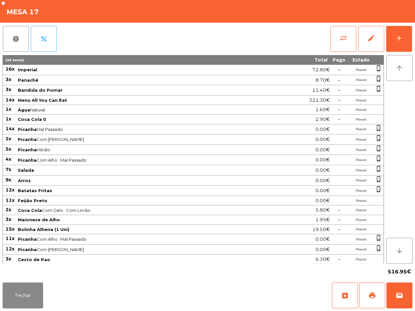
click at [320, 215] on span "5.80€" at bounding box center [323, 210] width 14 height 9
click at [404, 296] on button "wallet" at bounding box center [400, 296] width 26 height 26
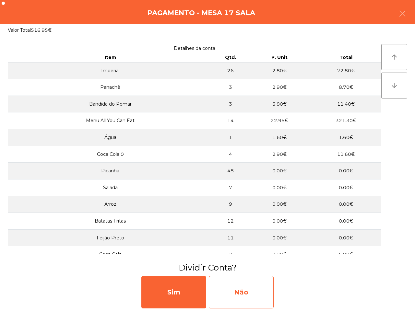
click at [267, 301] on div "Não" at bounding box center [241, 292] width 65 height 32
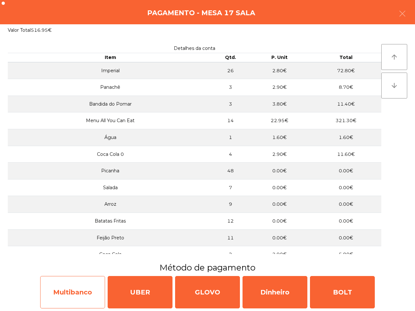
click at [90, 284] on div "Multibanco" at bounding box center [72, 292] width 65 height 32
select select "**"
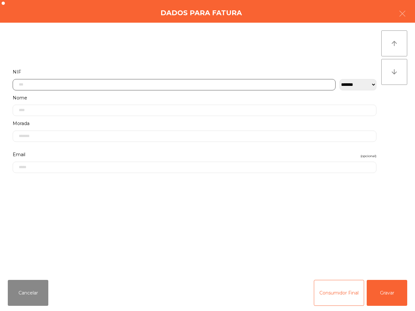
click at [176, 85] on input "text" at bounding box center [174, 84] width 323 height 11
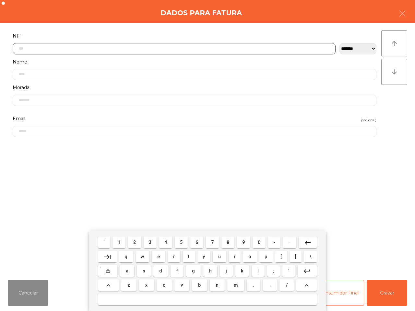
scroll to position [36, 0]
click at [181, 242] on span "5" at bounding box center [181, 242] width 3 height 5
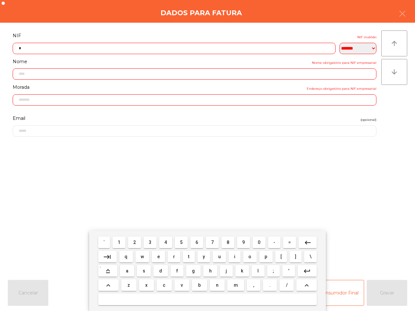
click at [120, 242] on span "1" at bounding box center [119, 242] width 3 height 5
click at [185, 244] on button "5" at bounding box center [181, 243] width 13 height 12
click at [244, 242] on span "9" at bounding box center [243, 242] width 3 height 5
click at [179, 243] on button "5" at bounding box center [181, 243] width 13 height 12
click at [213, 240] on span "7" at bounding box center [212, 242] width 3 height 5
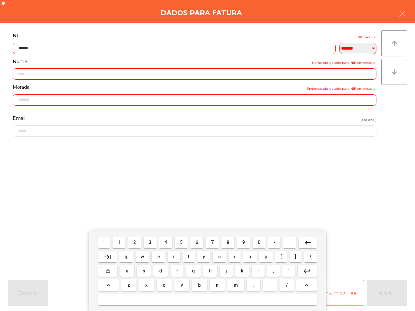
click at [238, 241] on button "9" at bounding box center [243, 243] width 13 height 12
click at [135, 243] on span "2" at bounding box center [134, 242] width 3 height 5
type input "*********"
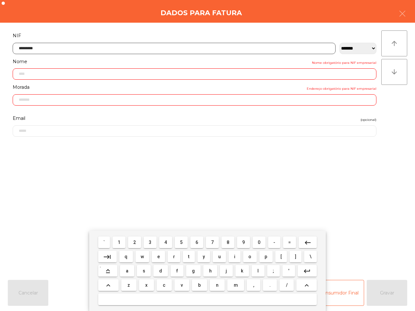
type input "**********"
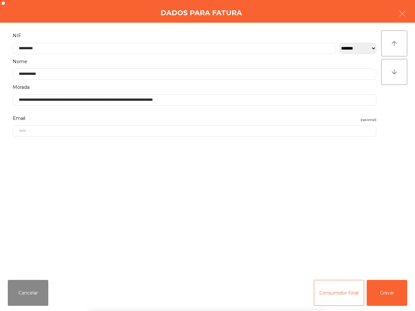
click at [380, 294] on div "` 1 2 3 4 5 6 7 8 9 0 - = keyboard_backspace keyboard_tab q w e r t y u i o p […" at bounding box center [207, 271] width 415 height 80
click at [383, 295] on button "Gravar" at bounding box center [387, 293] width 41 height 26
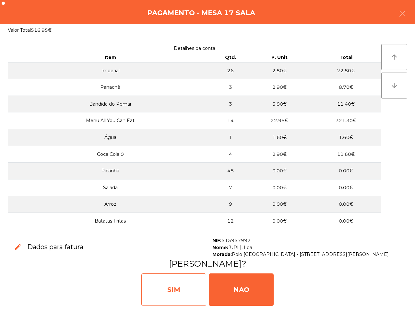
click at [169, 292] on div "SIM" at bounding box center [173, 290] width 65 height 32
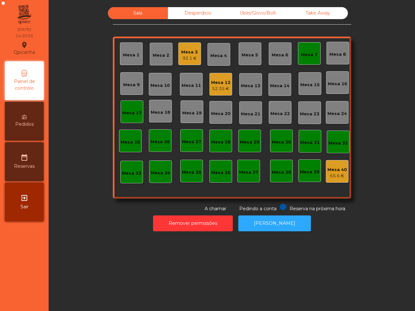
click at [170, 291] on div "Sala Desperdicio Uber/Glovo/Bolt Take Away Mesa 1 Mesa 2 Mesa 3 92.1 € Mesa 4 M…" at bounding box center [232, 155] width 366 height 311
click at [217, 88] on div "52.35 €" at bounding box center [220, 89] width 19 height 6
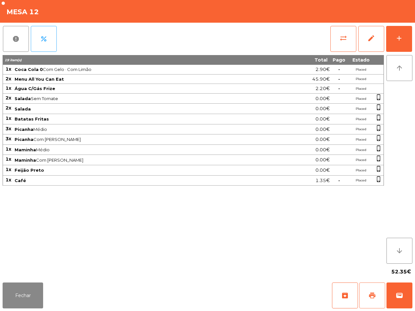
click at [381, 294] on button "print" at bounding box center [372, 296] width 26 height 26
